Goal: Task Accomplishment & Management: Manage account settings

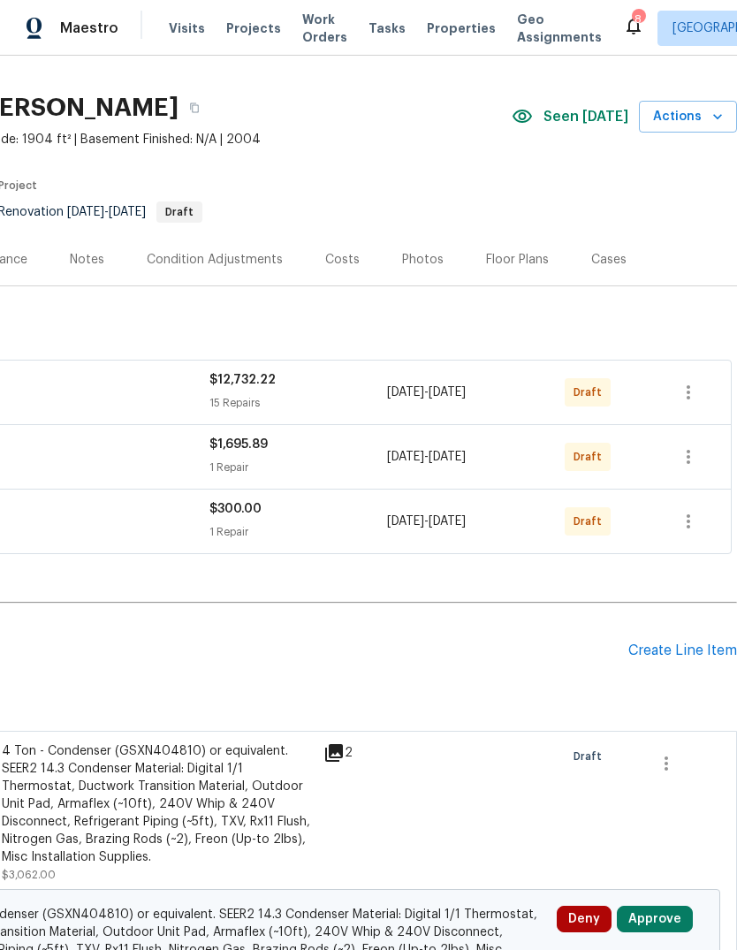
scroll to position [34, 262]
click at [703, 398] on button "button" at bounding box center [688, 393] width 42 height 42
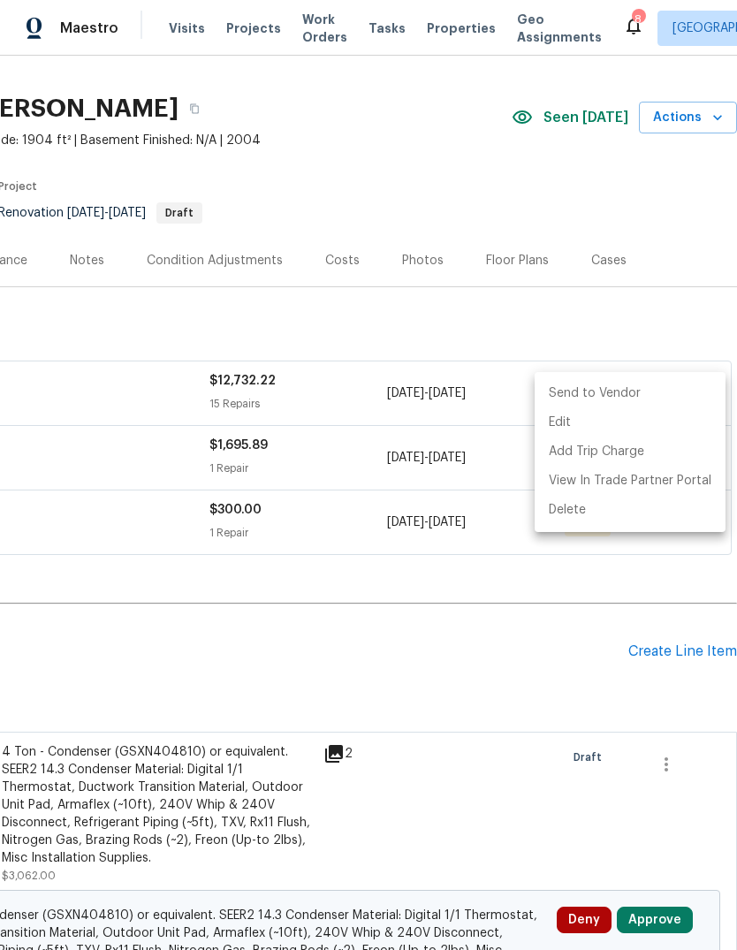
click at [613, 397] on li "Send to Vendor" at bounding box center [630, 393] width 191 height 29
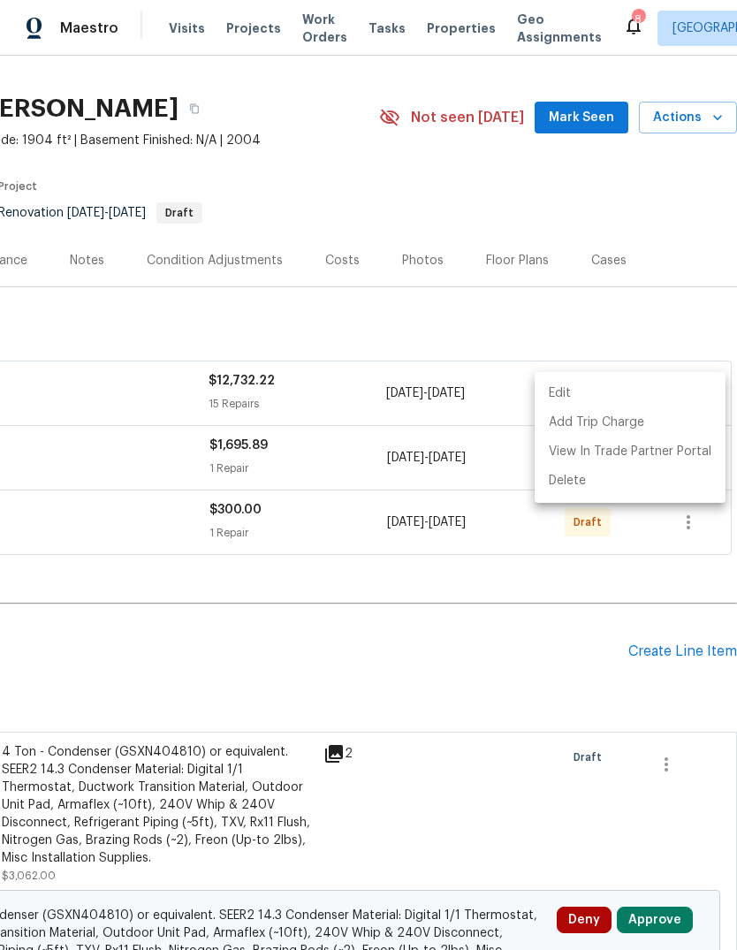
click at [688, 300] on div at bounding box center [368, 475] width 737 height 950
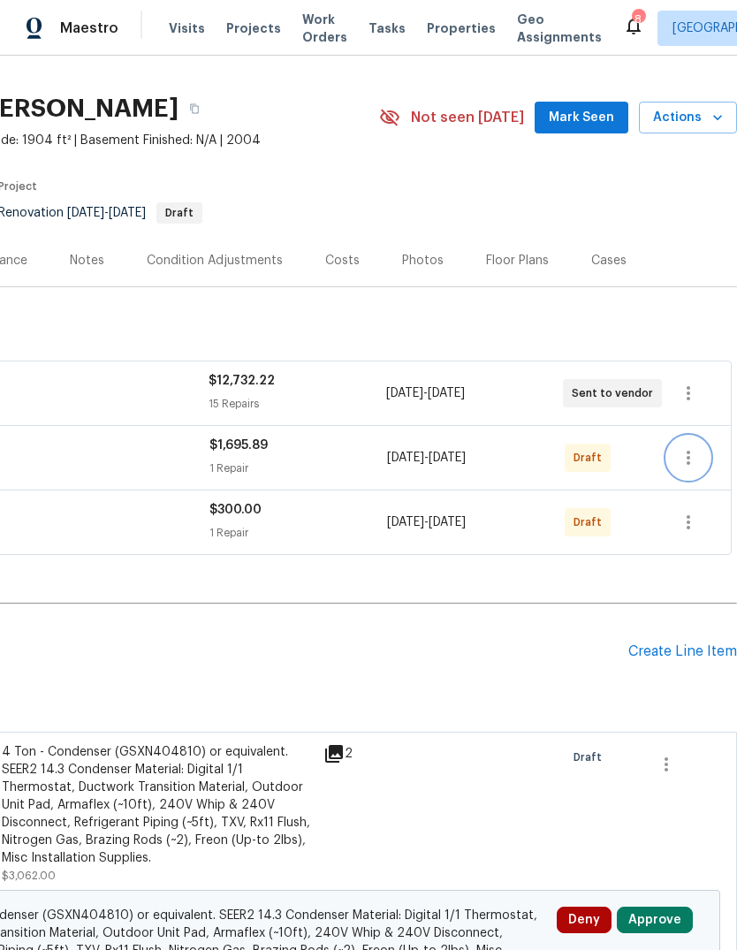
click at [697, 456] on icon "button" at bounding box center [688, 457] width 21 height 21
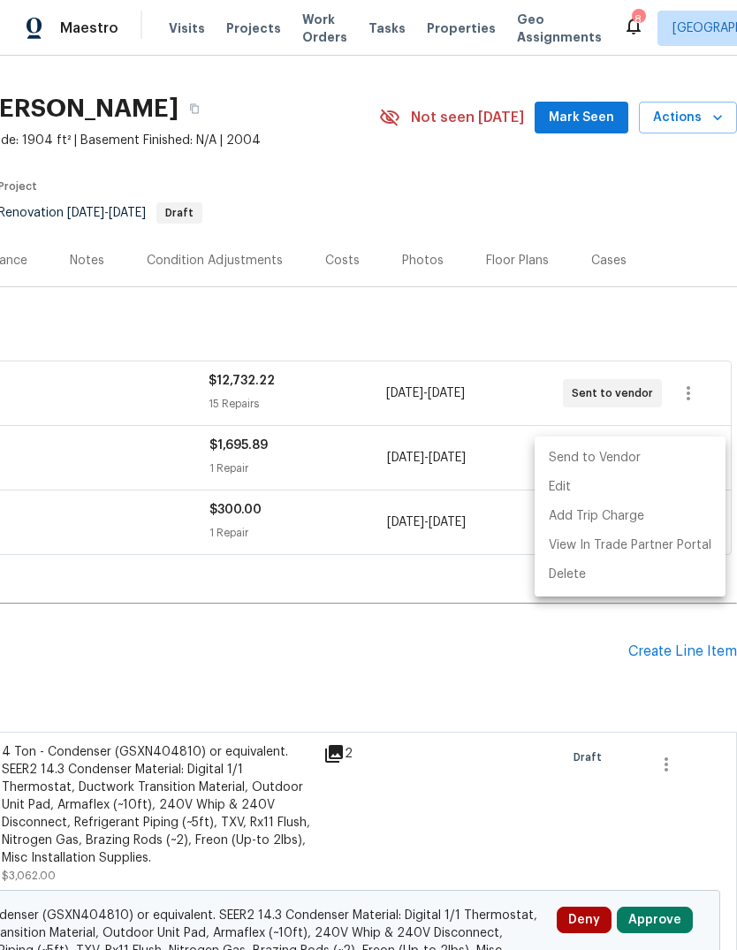
click at [606, 463] on li "Send to Vendor" at bounding box center [630, 458] width 191 height 29
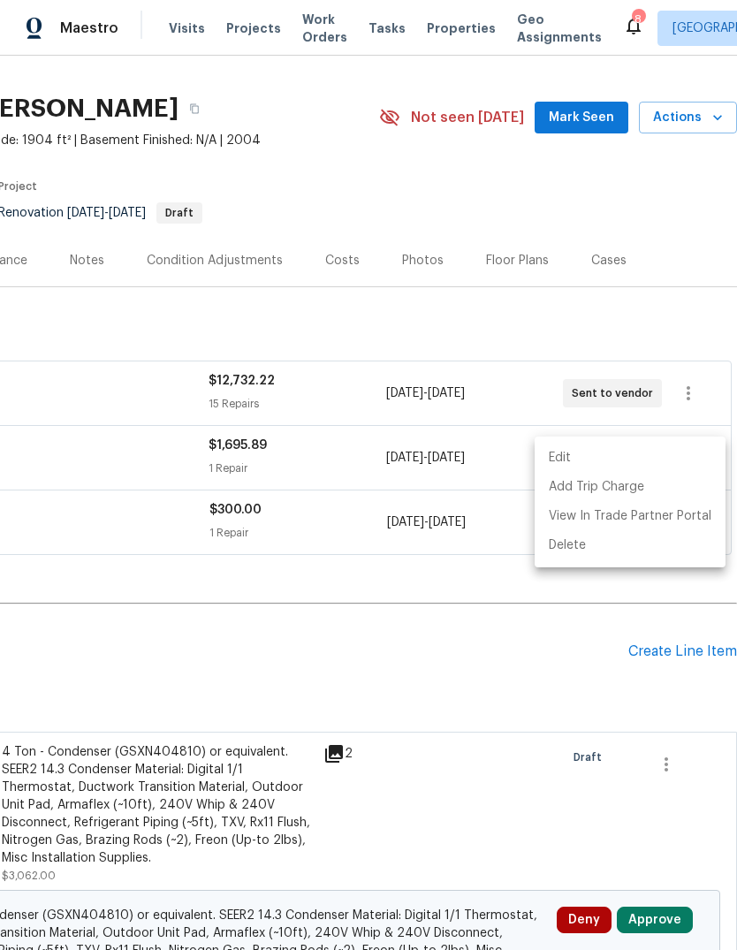
click at [684, 315] on div at bounding box center [368, 475] width 737 height 950
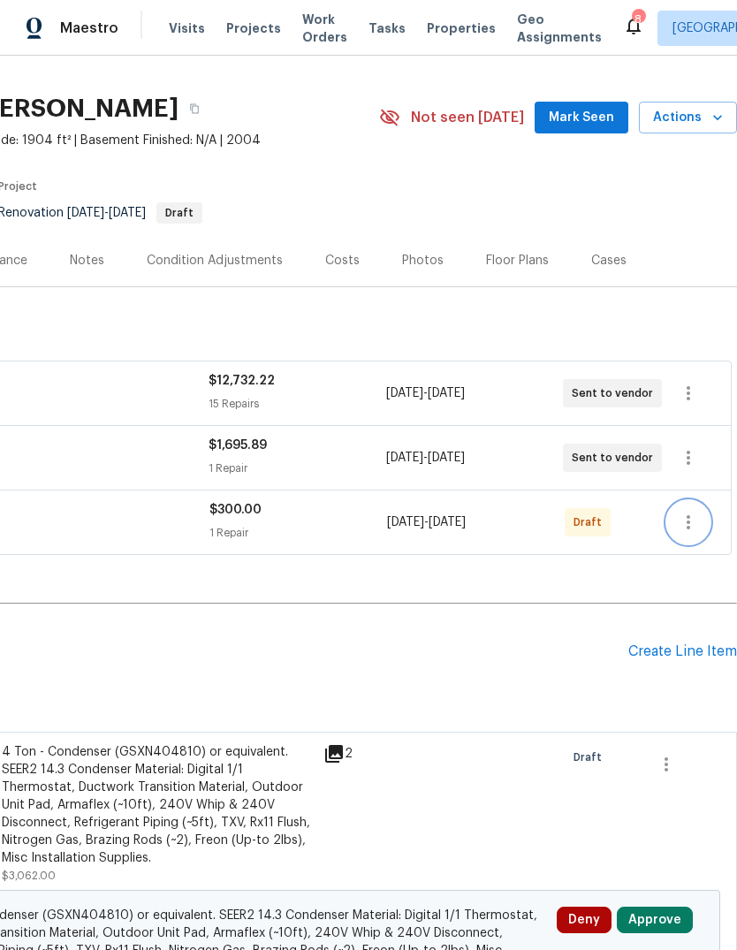
click at [692, 510] on button "button" at bounding box center [688, 522] width 42 height 42
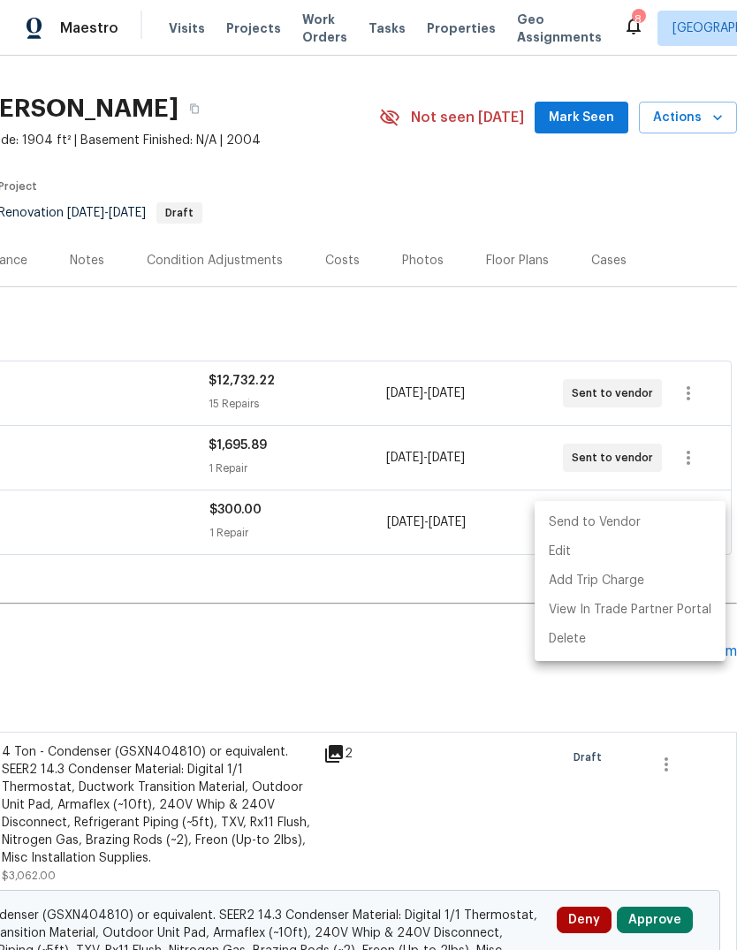
click at [611, 514] on li "Send to Vendor" at bounding box center [630, 522] width 191 height 29
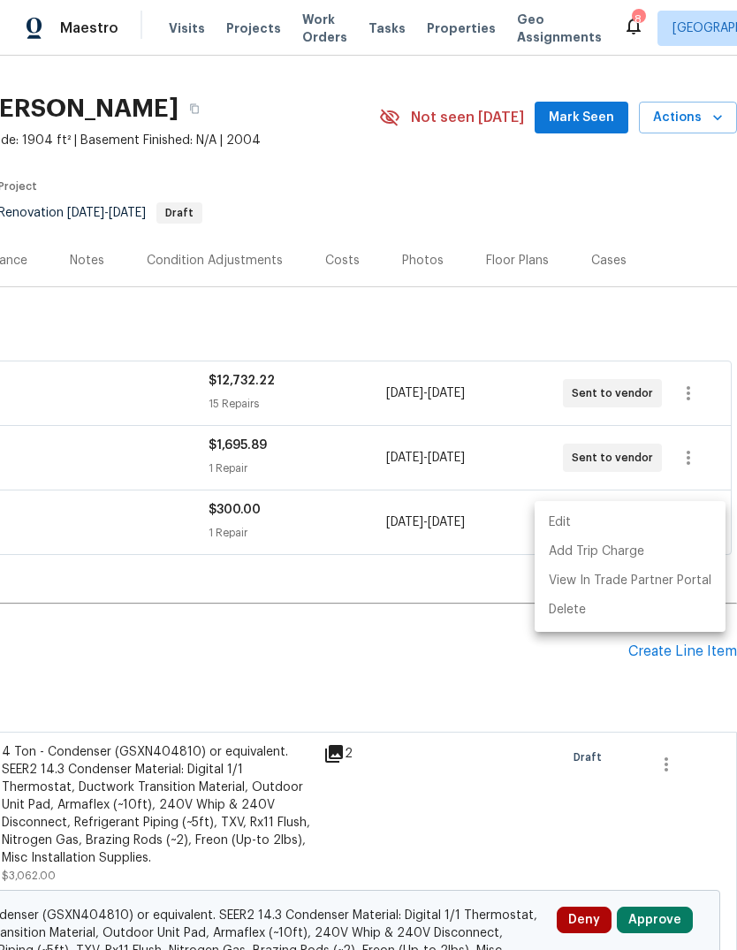
click at [687, 315] on div at bounding box center [368, 475] width 737 height 950
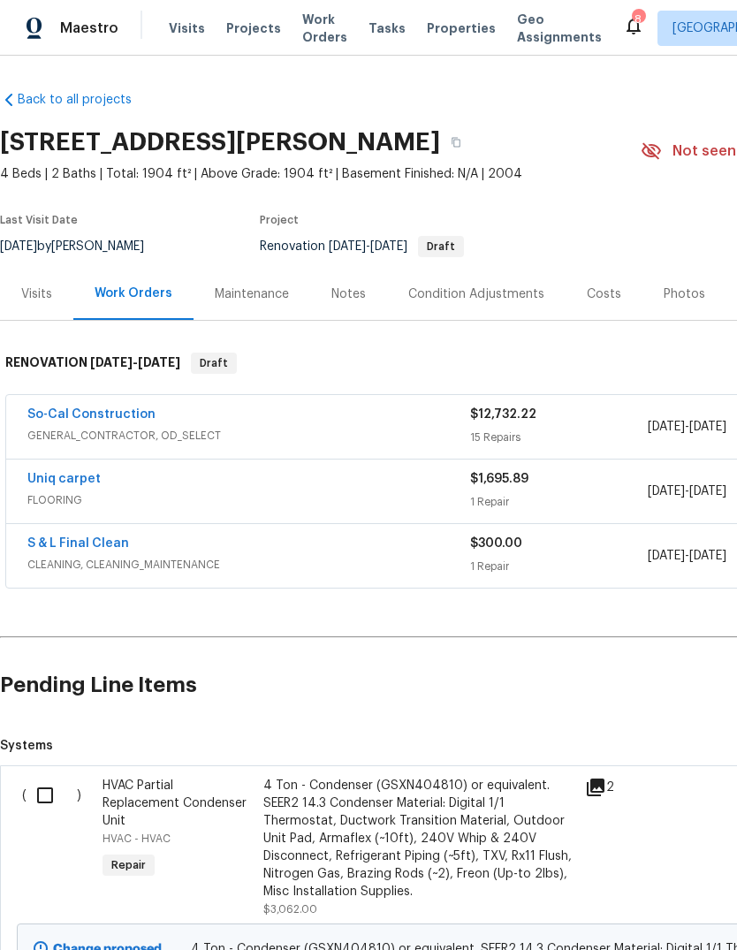
scroll to position [0, 0]
click at [88, 415] on link "So-Cal Construction" at bounding box center [91, 414] width 128 height 12
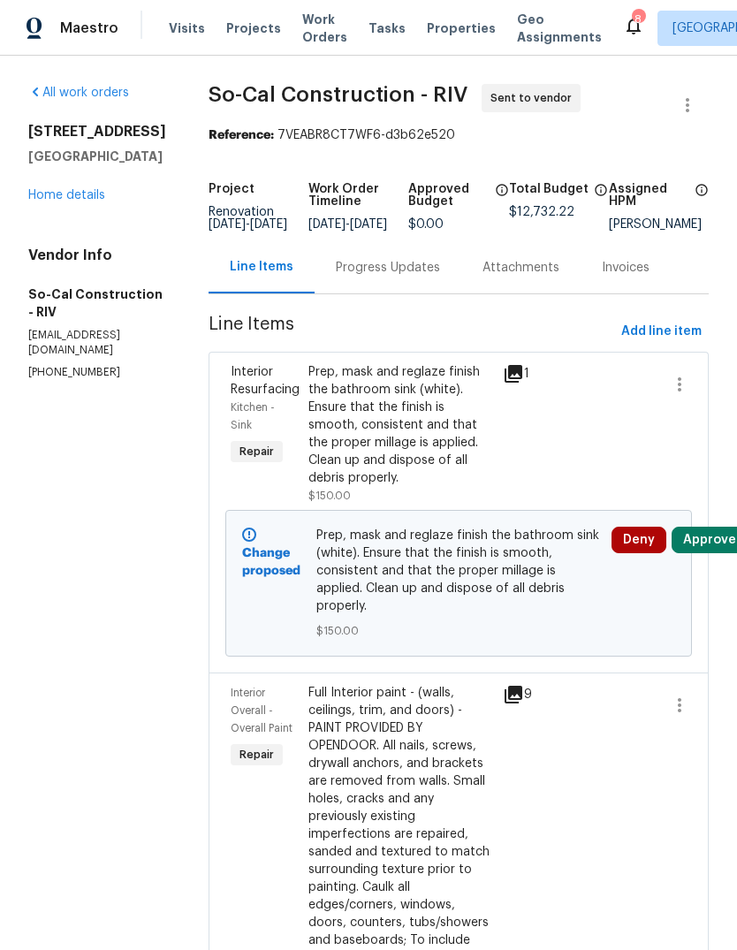
click at [54, 201] on link "Home details" at bounding box center [66, 195] width 77 height 12
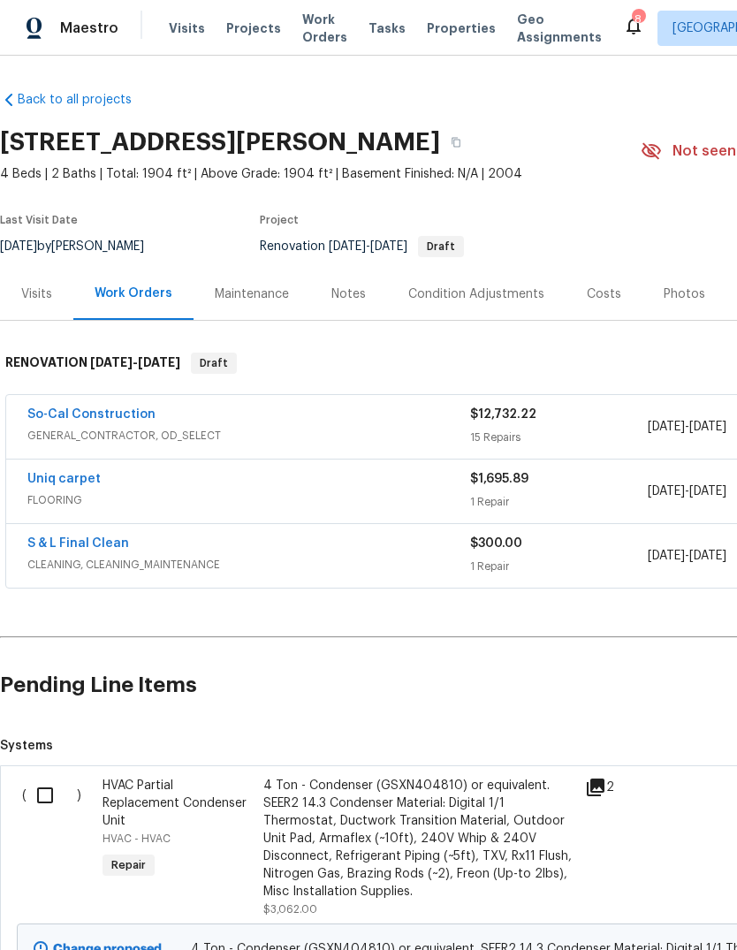
click at [50, 481] on link "Uniq carpet" at bounding box center [63, 479] width 73 height 12
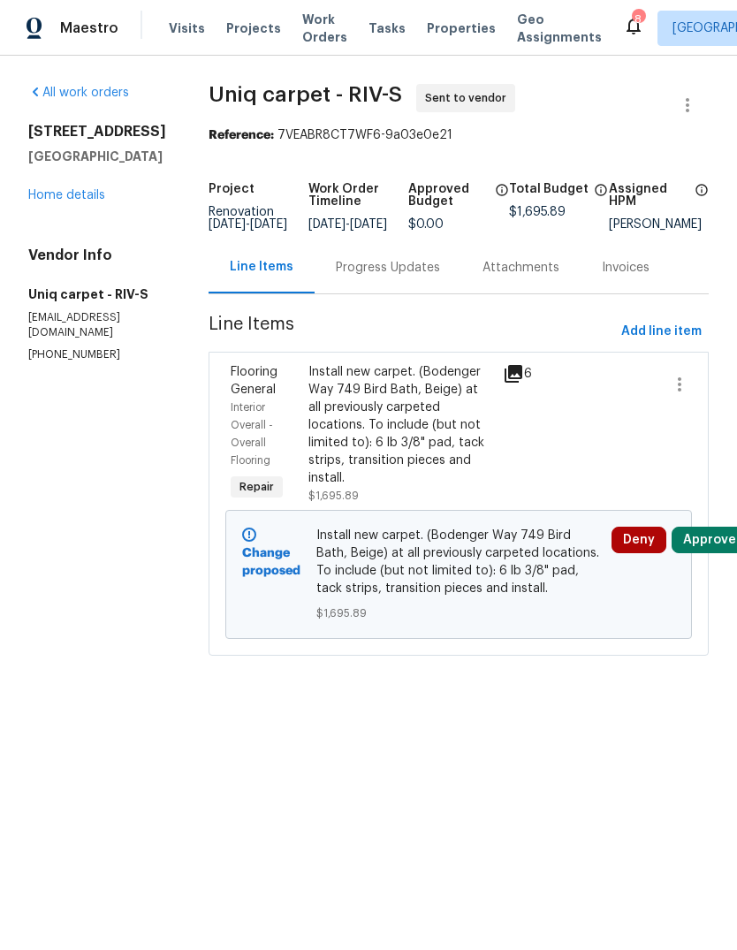
click at [37, 201] on link "Home details" at bounding box center [66, 195] width 77 height 12
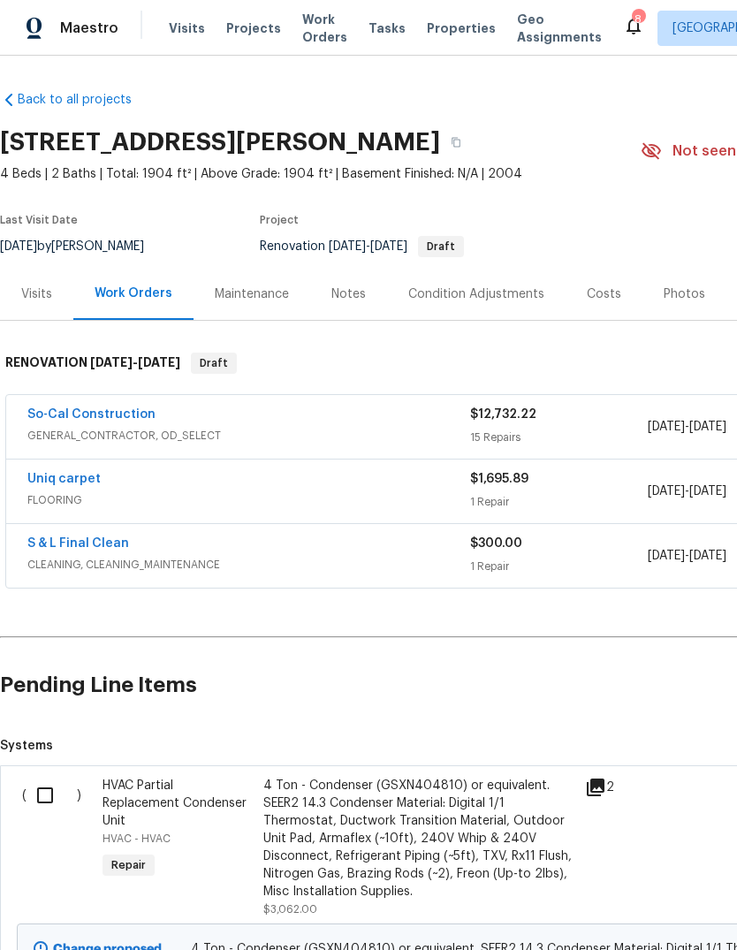
click at [75, 538] on link "S & L Final Clean" at bounding box center [78, 543] width 102 height 12
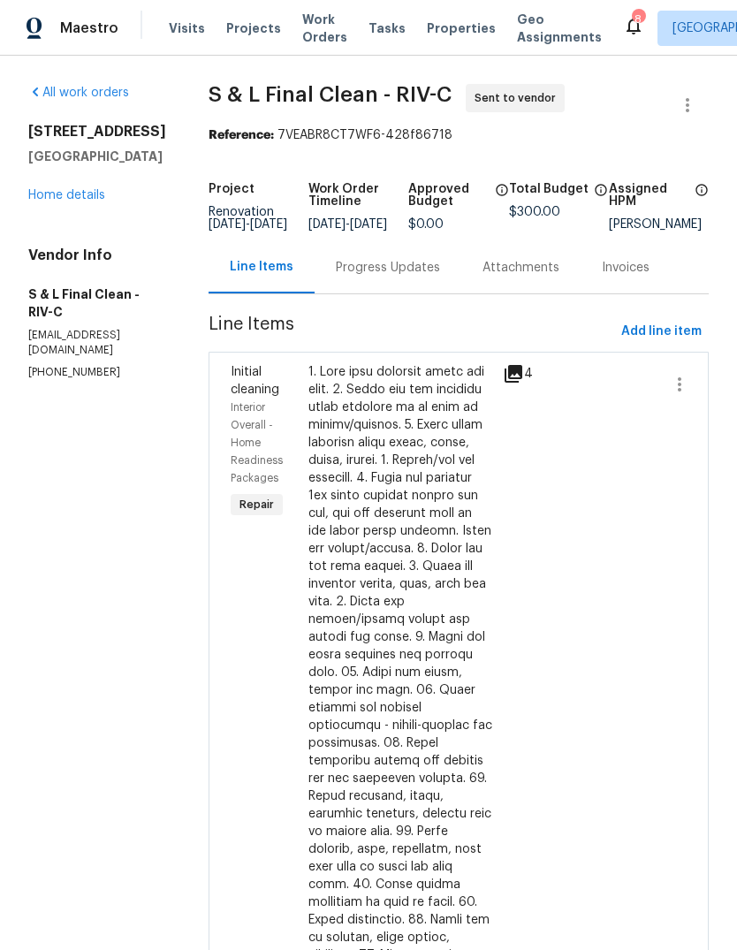
click at [43, 201] on link "Home details" at bounding box center [66, 195] width 77 height 12
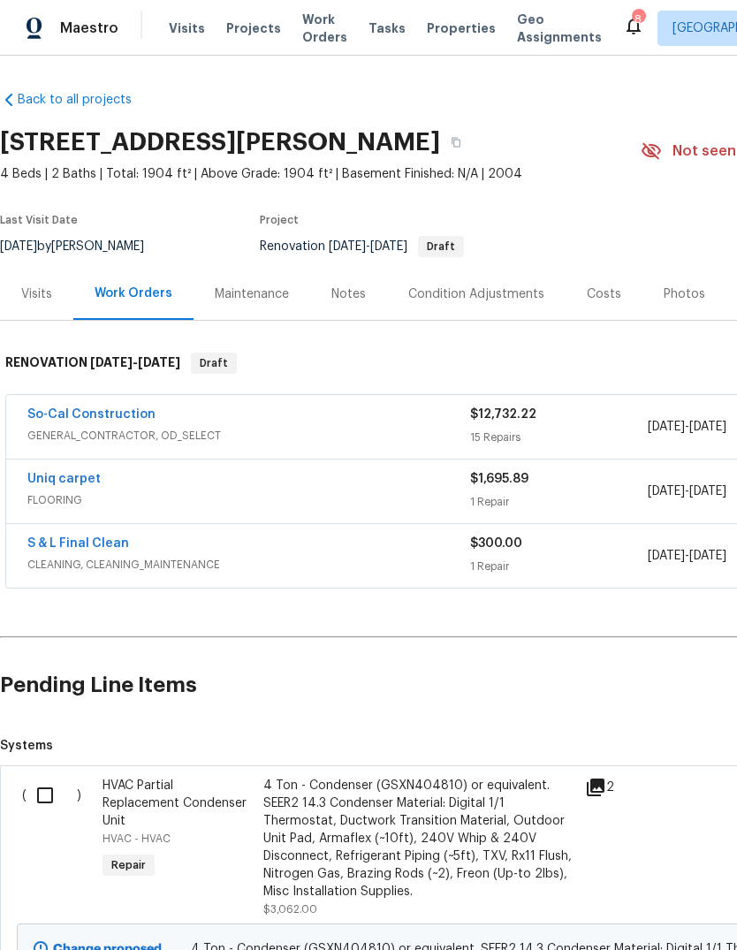
click at [65, 418] on link "So-Cal Construction" at bounding box center [91, 414] width 128 height 12
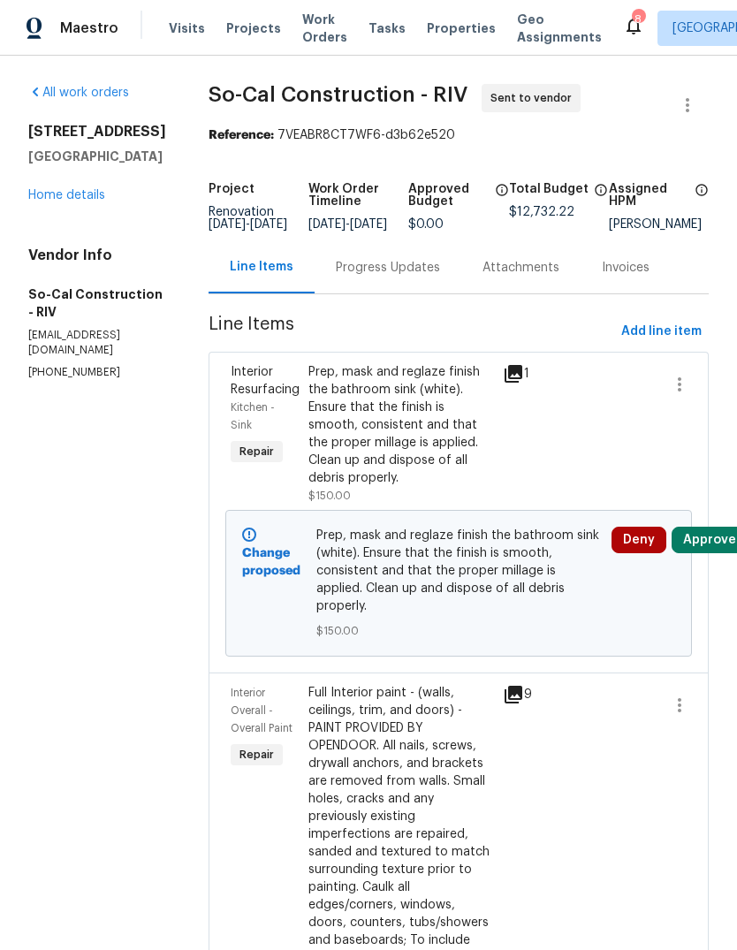
click at [718, 552] on button "Approve" at bounding box center [710, 540] width 76 height 27
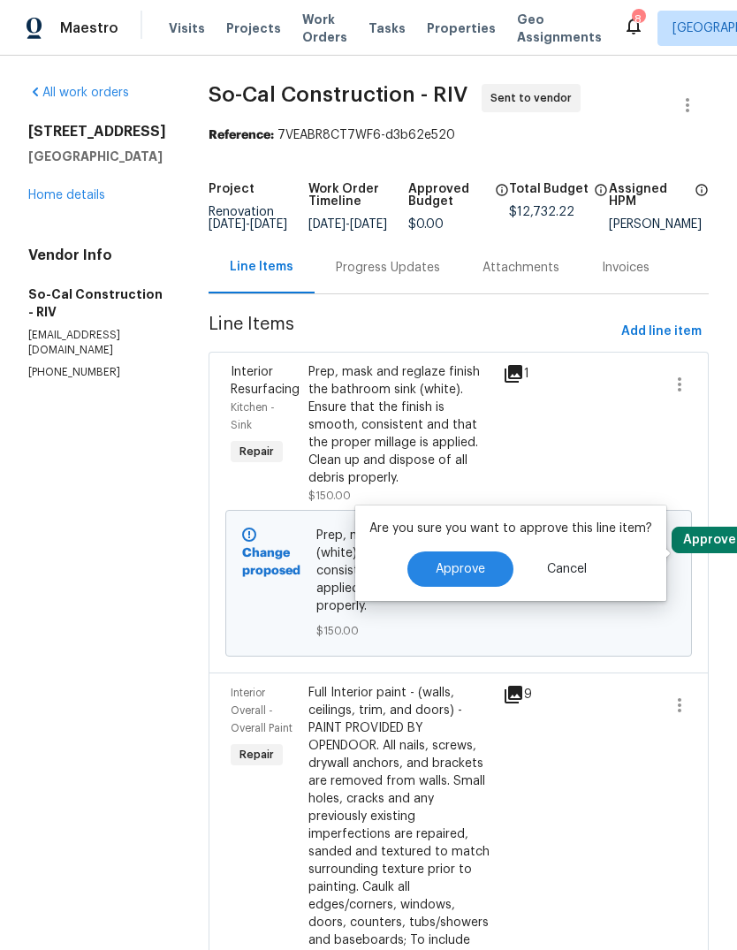
click at [499, 578] on button "Approve" at bounding box center [460, 568] width 106 height 35
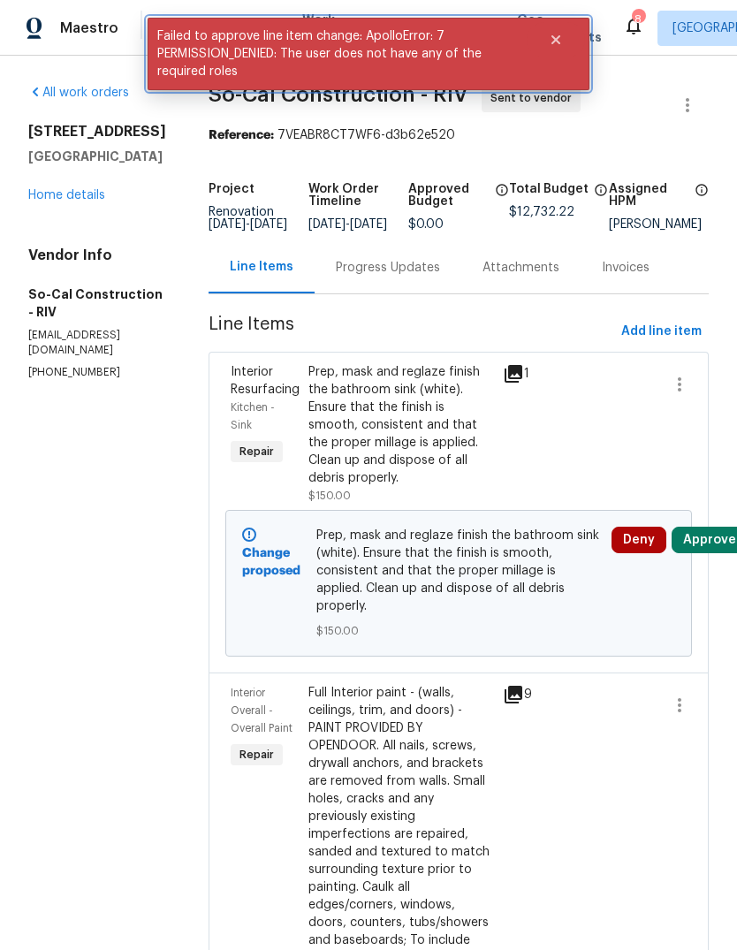
click at [558, 43] on icon "Close" at bounding box center [555, 39] width 9 height 9
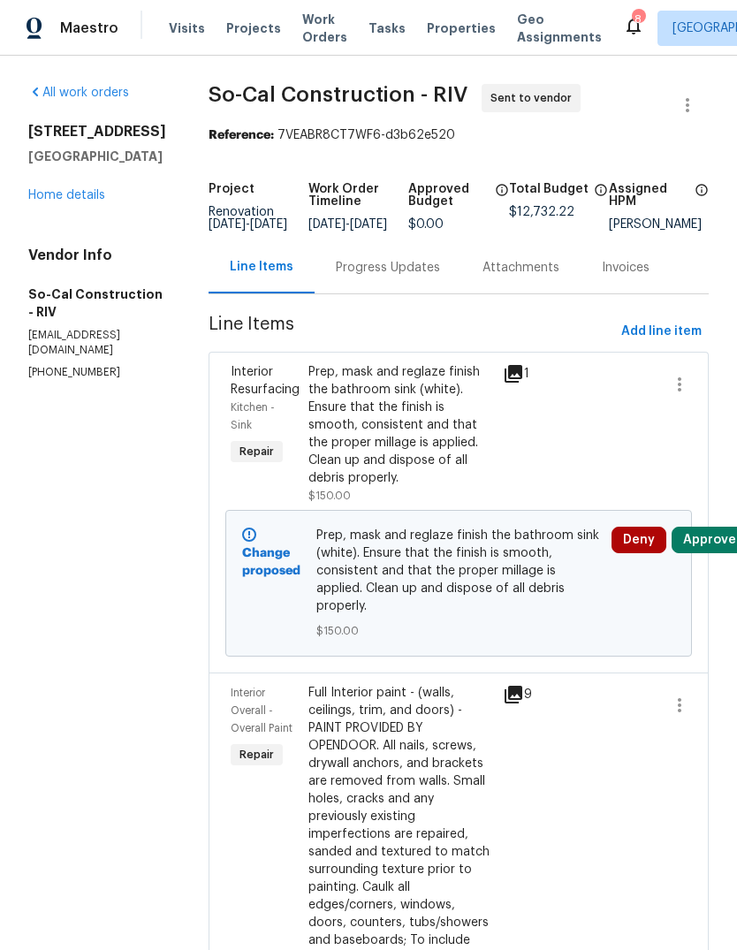
click at [84, 189] on link "Home details" at bounding box center [66, 195] width 77 height 12
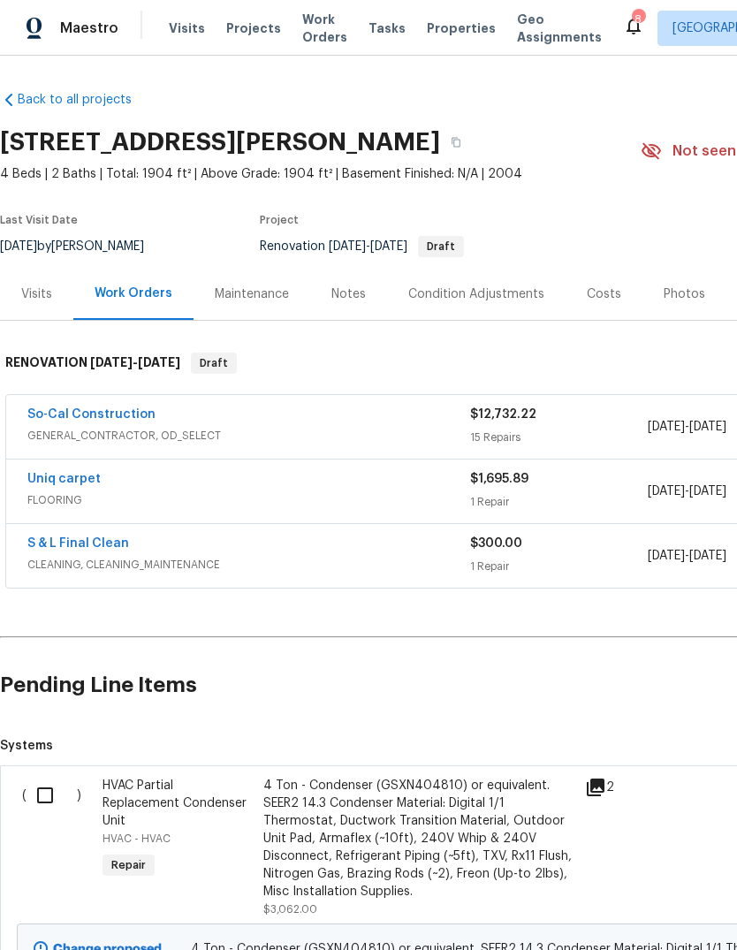
click at [48, 482] on link "Uniq carpet" at bounding box center [63, 479] width 73 height 12
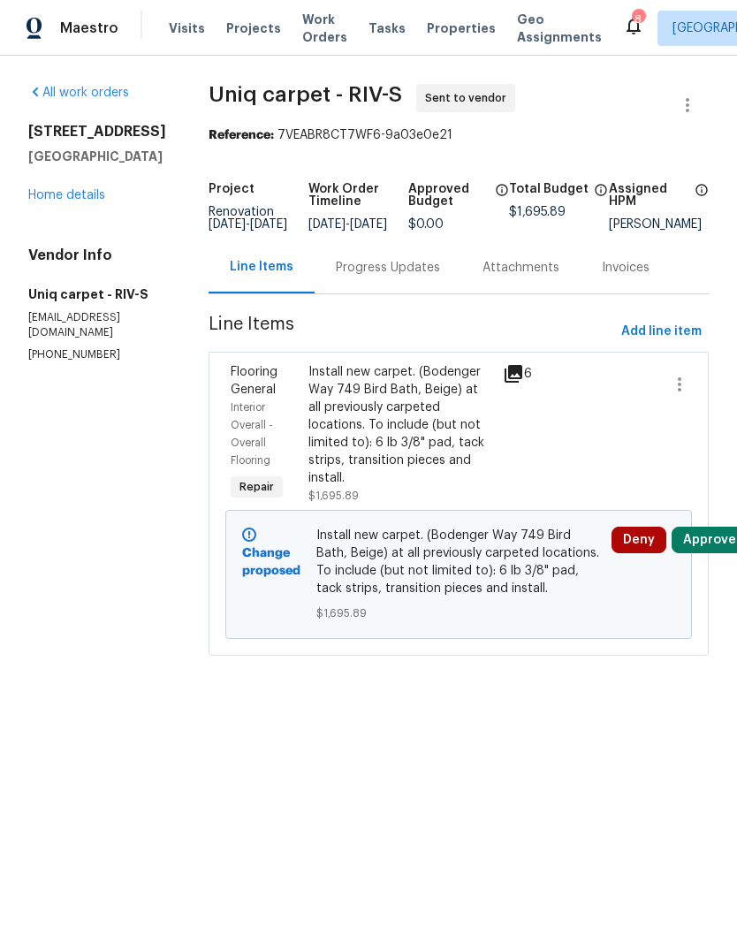
click at [713, 553] on button "Approve" at bounding box center [710, 540] width 76 height 27
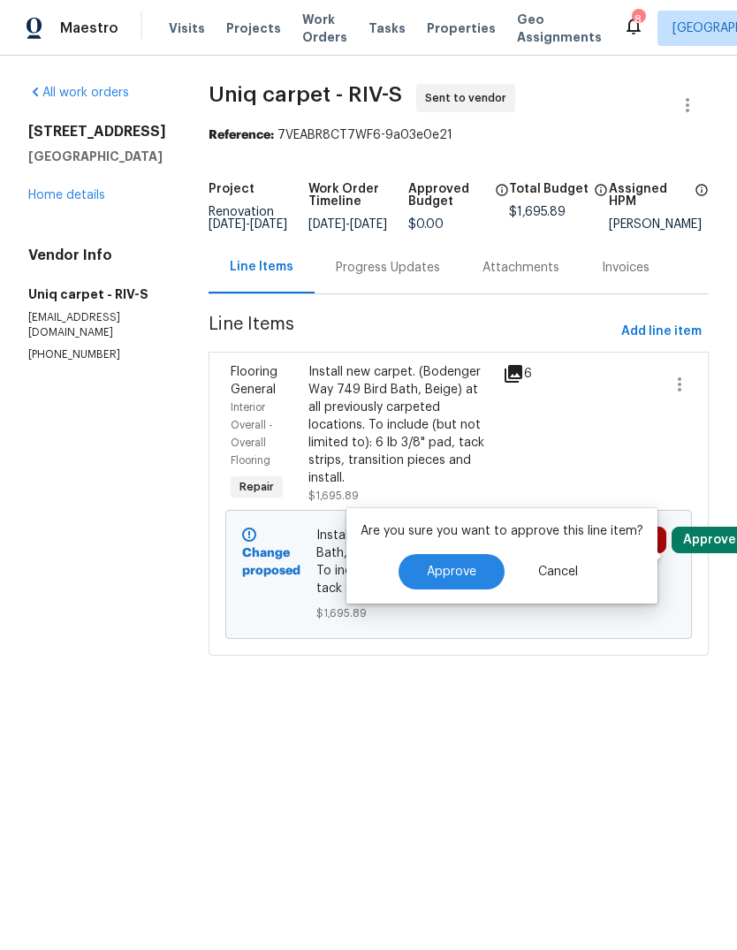
click at [476, 572] on button "Approve" at bounding box center [452, 571] width 106 height 35
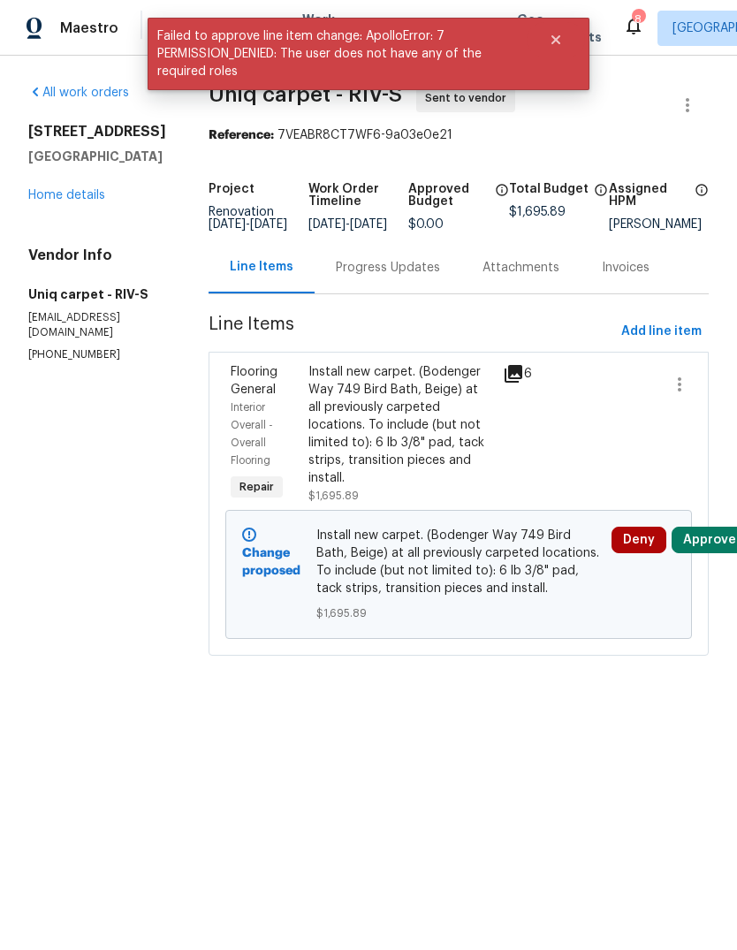
click at [48, 201] on link "Home details" at bounding box center [66, 195] width 77 height 12
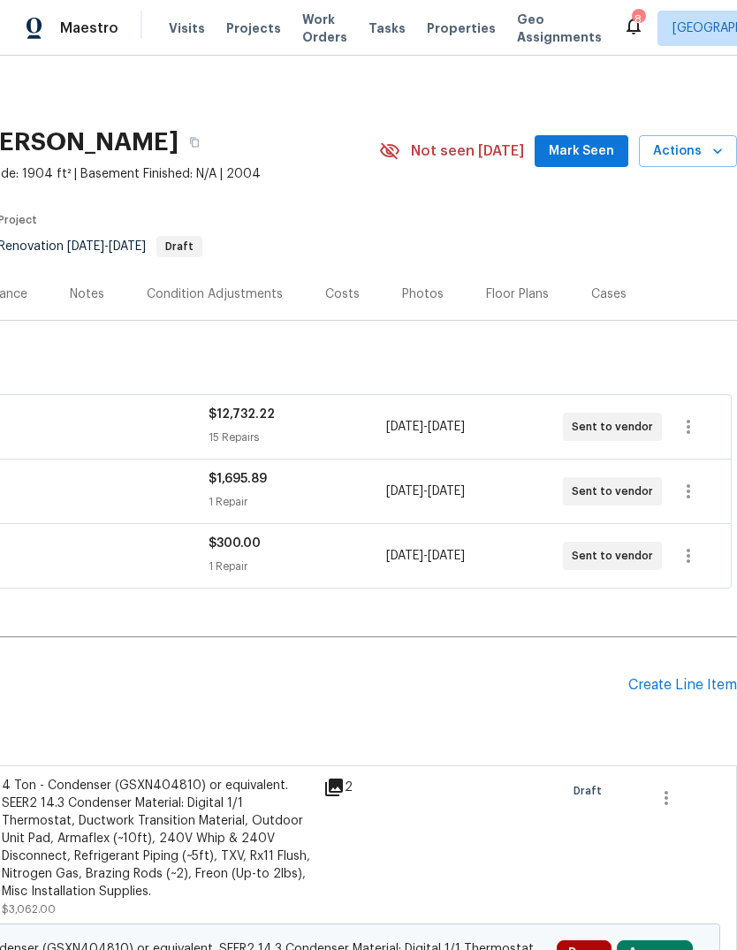
scroll to position [0, 262]
click at [590, 153] on span "Mark Seen" at bounding box center [581, 152] width 65 height 22
